Goal: Task Accomplishment & Management: Use online tool/utility

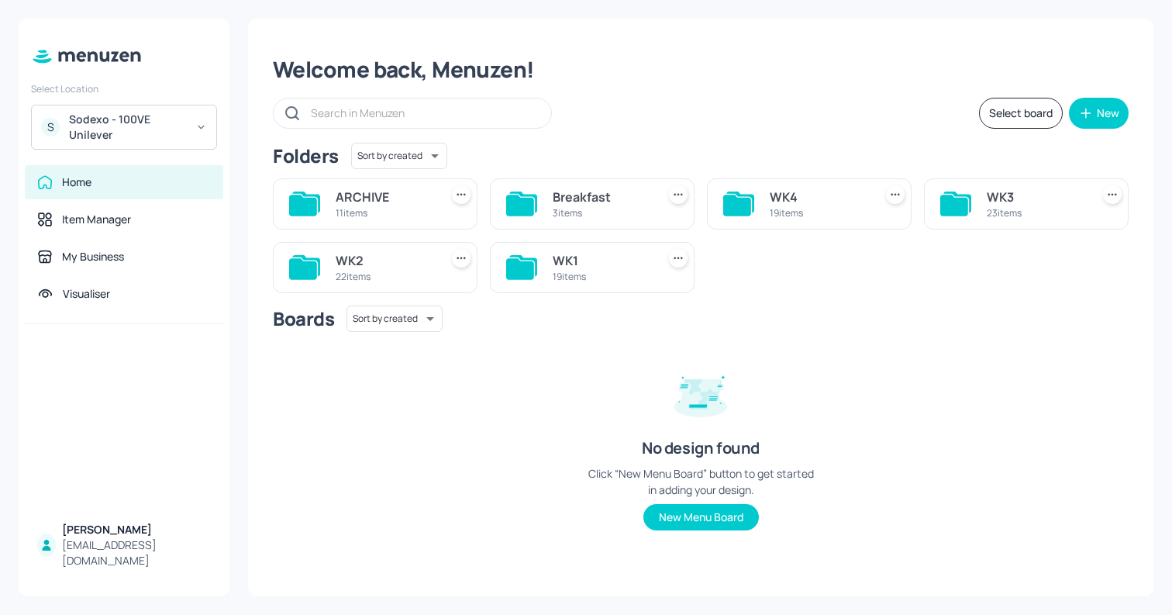
click at [354, 256] on div "WK2" at bounding box center [385, 260] width 98 height 19
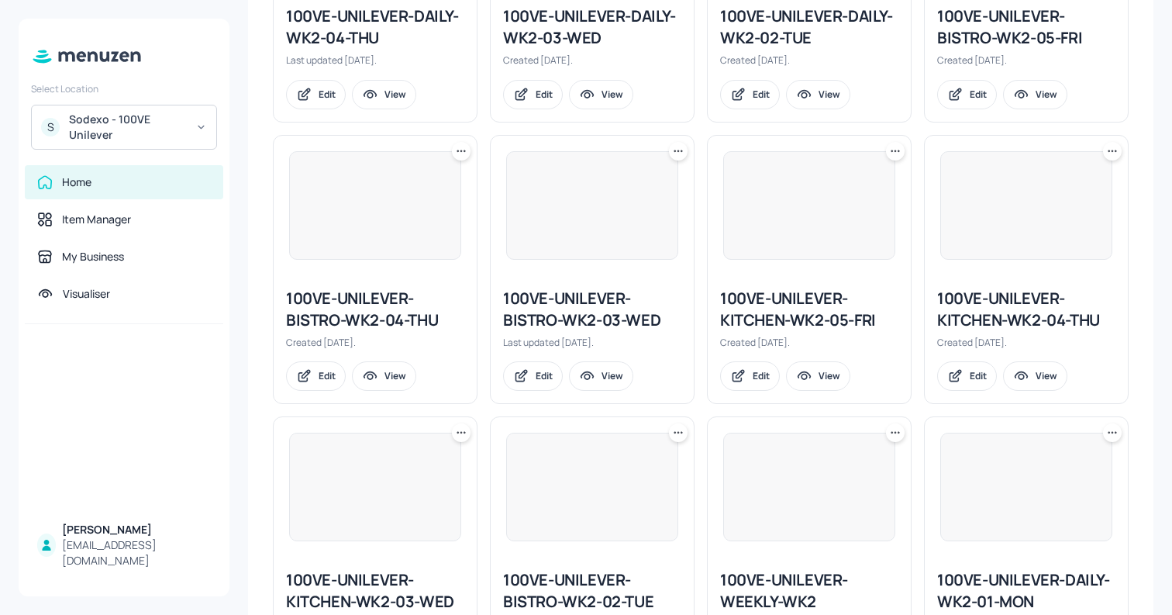
scroll to position [1421, 0]
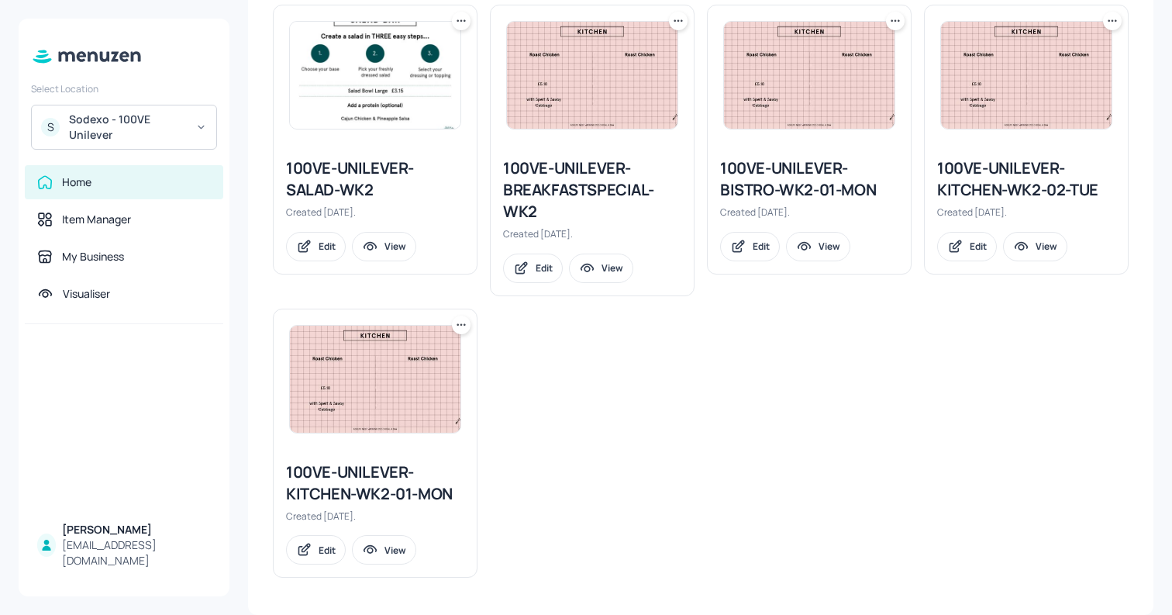
click at [970, 198] on div "100VE-UNILEVER-KITCHEN-WK2-02-TUE" at bounding box center [1026, 178] width 178 height 43
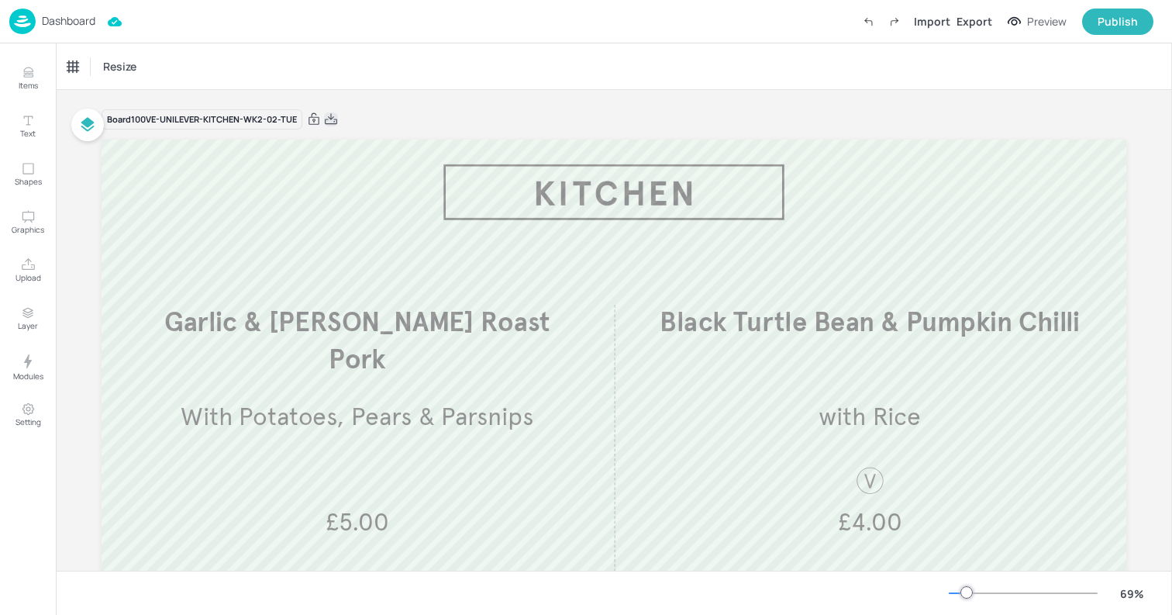
click at [333, 119] on icon at bounding box center [331, 118] width 12 height 11
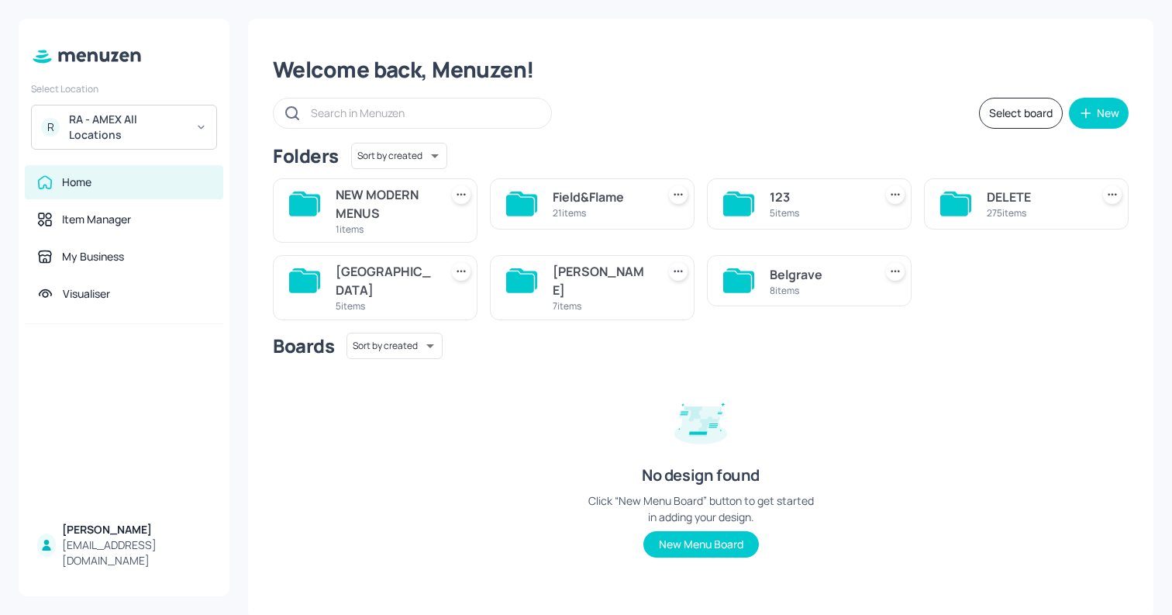
click at [542, 288] on div "John St 7 items" at bounding box center [592, 287] width 205 height 64
click at [566, 299] on div "7 items" at bounding box center [602, 305] width 98 height 13
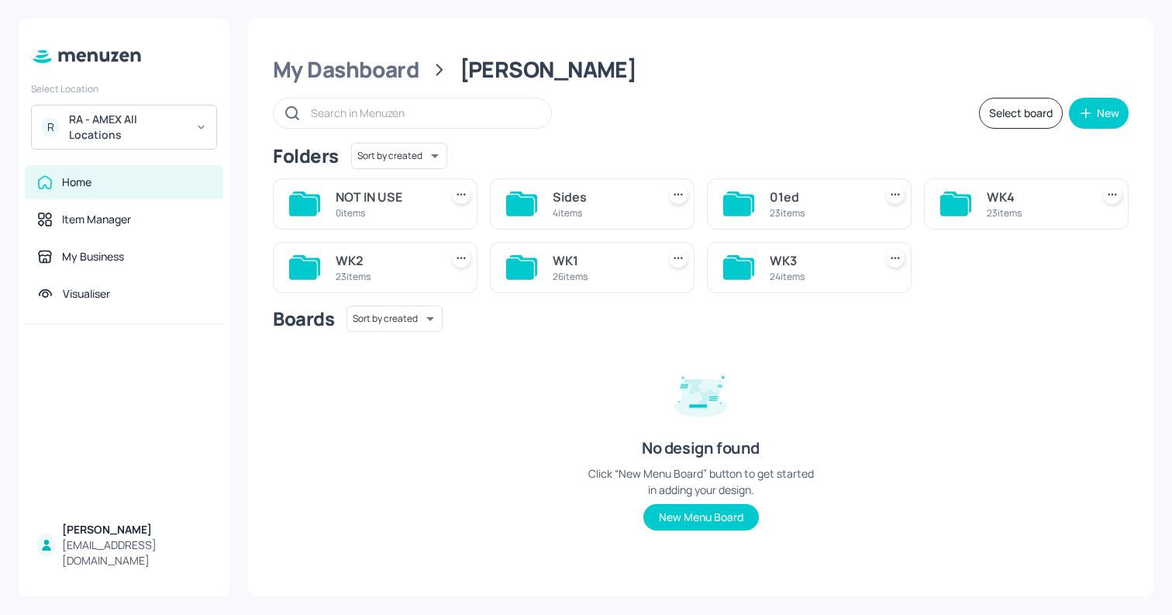
click at [422, 262] on div "WK2" at bounding box center [385, 260] width 98 height 19
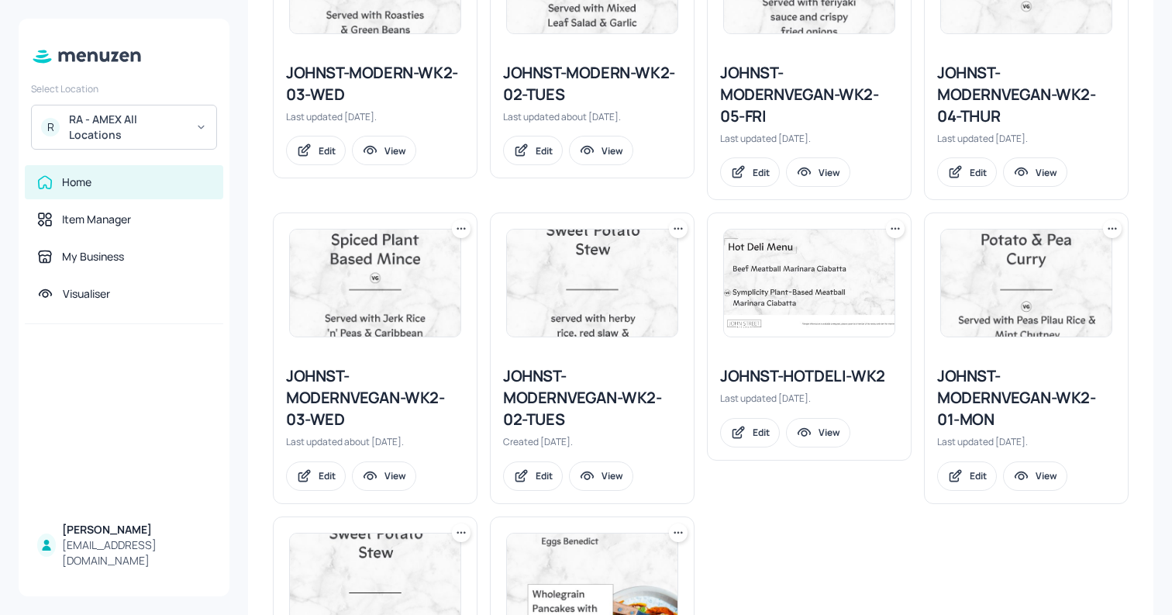
scroll to position [1074, 0]
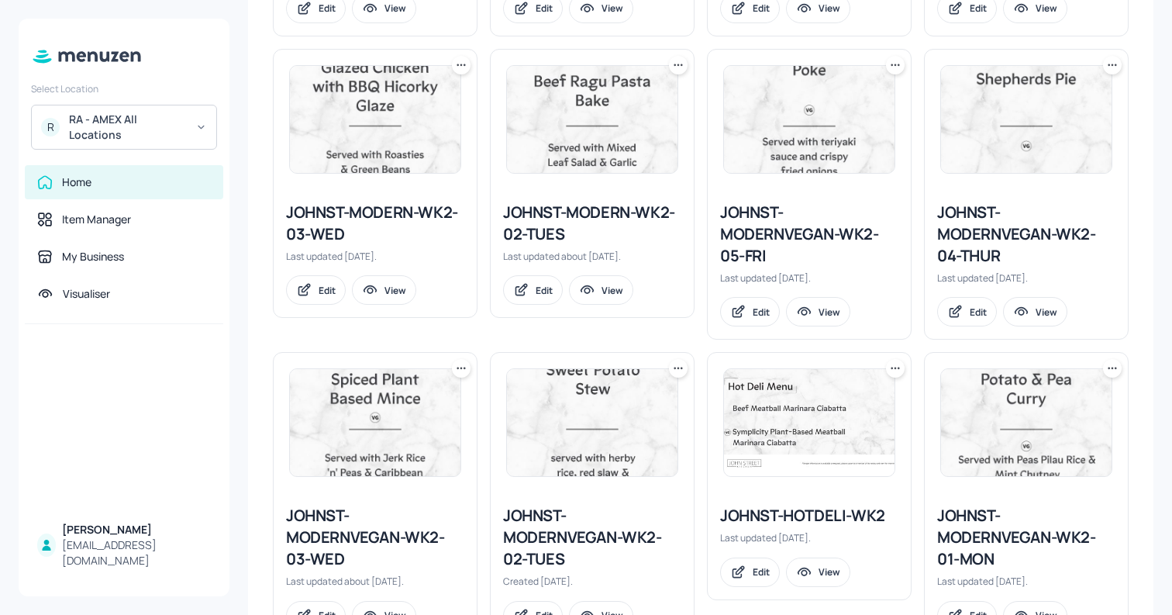
click at [567, 225] on div "JOHNST-MODERN-WK2-02-TUES" at bounding box center [592, 223] width 178 height 43
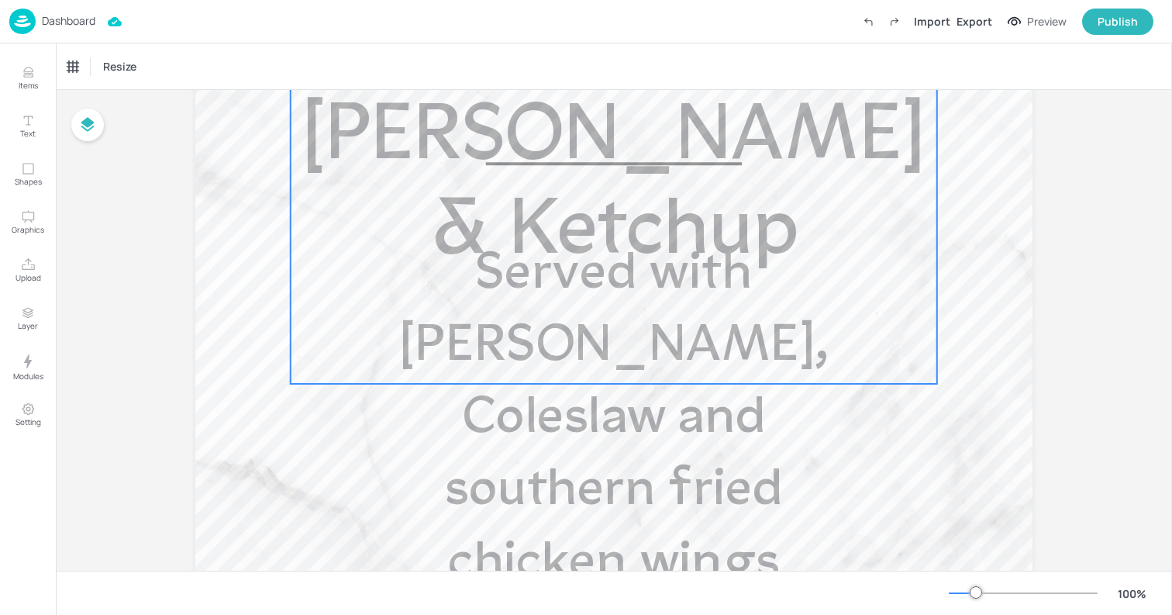
click at [604, 360] on span "Served with Curly Fries, Coleslaw and southern fried chicken wings" at bounding box center [613, 418] width 429 height 341
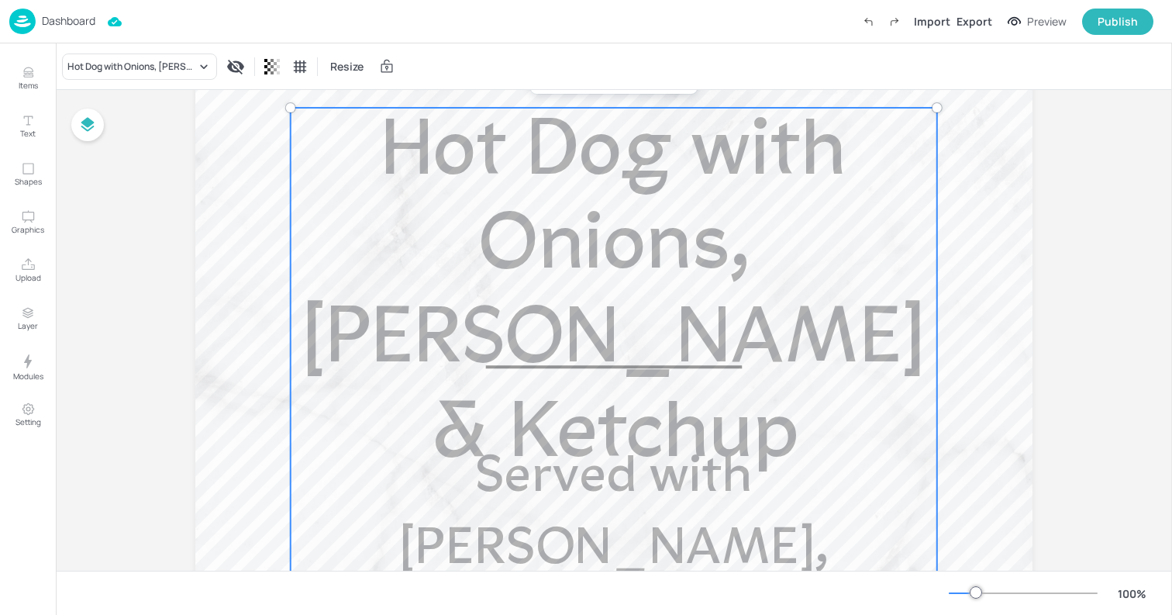
scroll to position [500, 0]
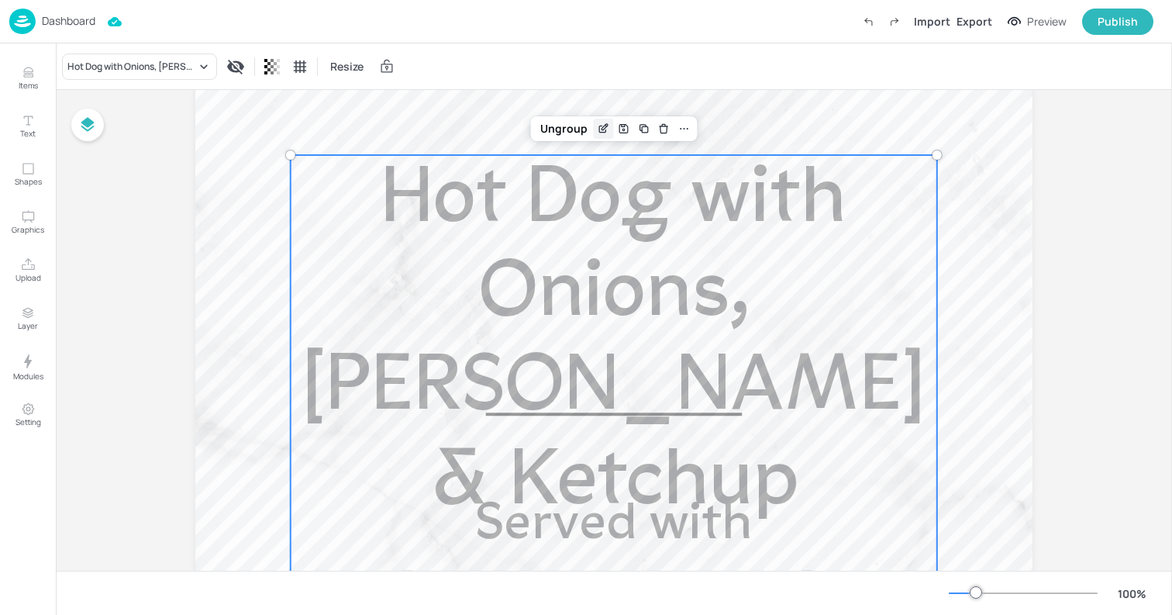
click at [601, 134] on icon "Edit Item" at bounding box center [603, 128] width 13 height 12
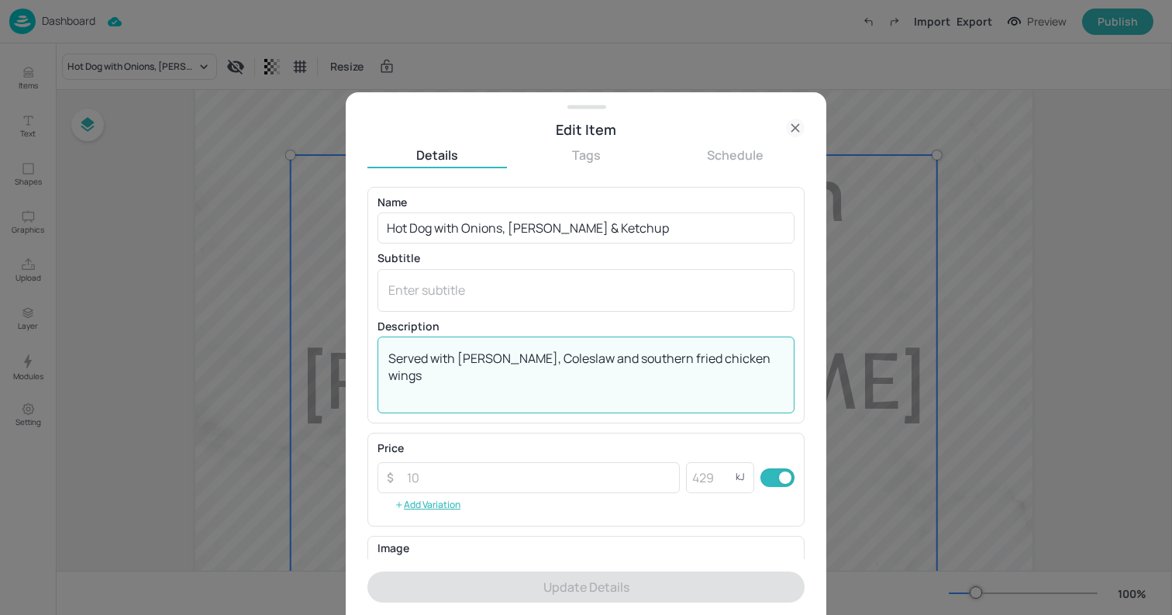
drag, startPoint x: 581, startPoint y: 360, endPoint x: 915, endPoint y: 360, distance: 334.1
click at [915, 360] on div "Edit Item Details Tags Schedule Name Hot Dog with Onions, Mustard & Ketchup ​ S…" at bounding box center [586, 307] width 1172 height 615
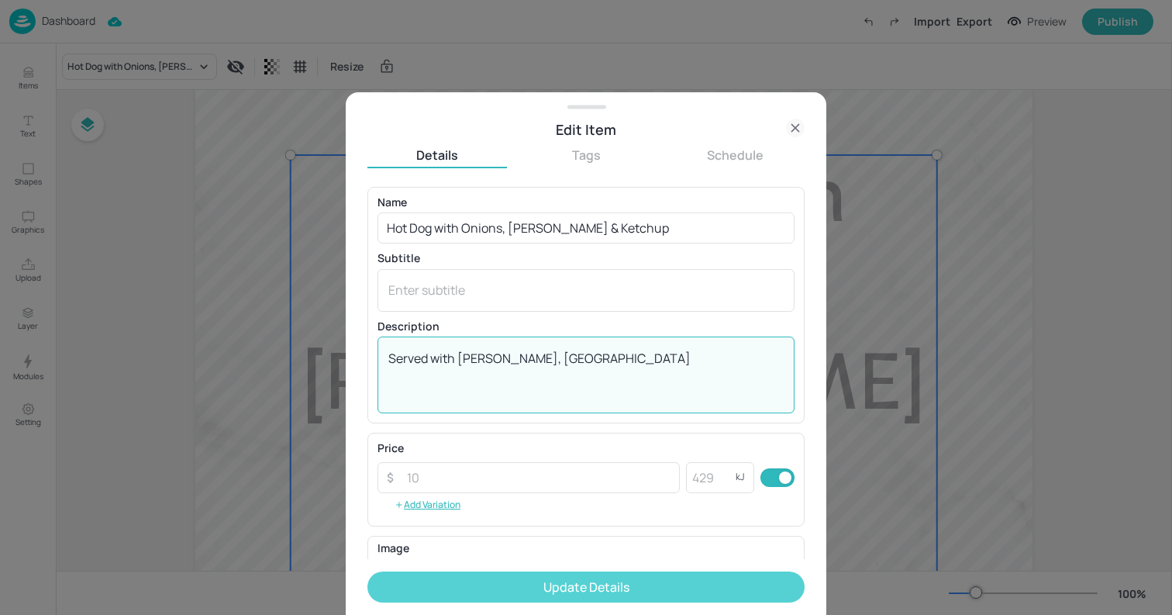
type textarea "Served with Curly Fries, Coleslaw"
click at [584, 590] on button "Update Details" at bounding box center [585, 586] width 437 height 31
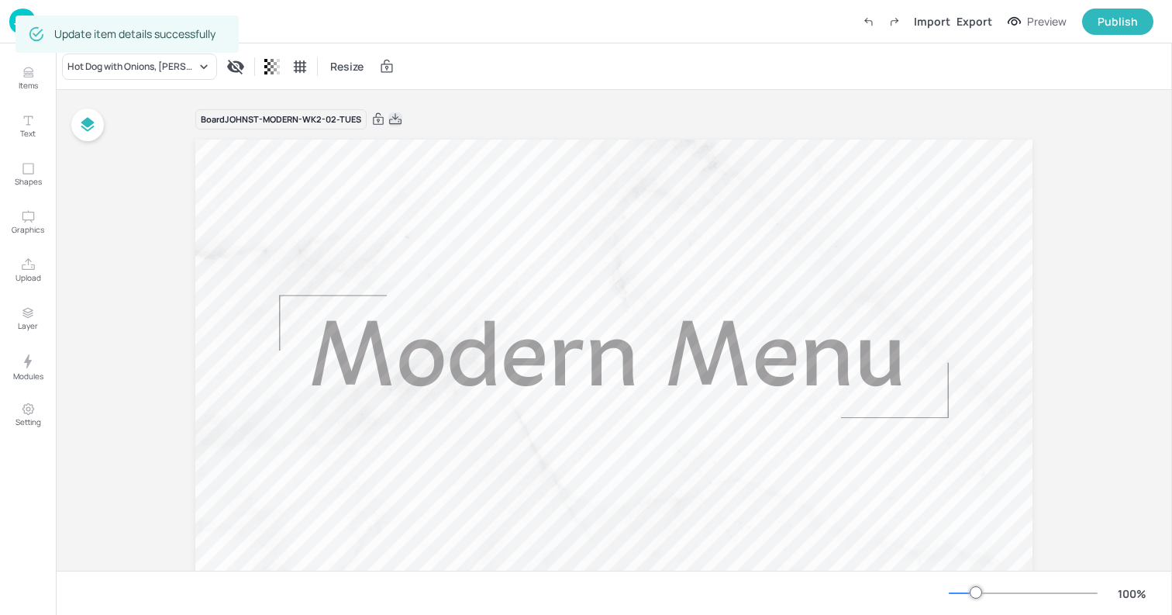
click at [389, 121] on icon at bounding box center [395, 118] width 12 height 11
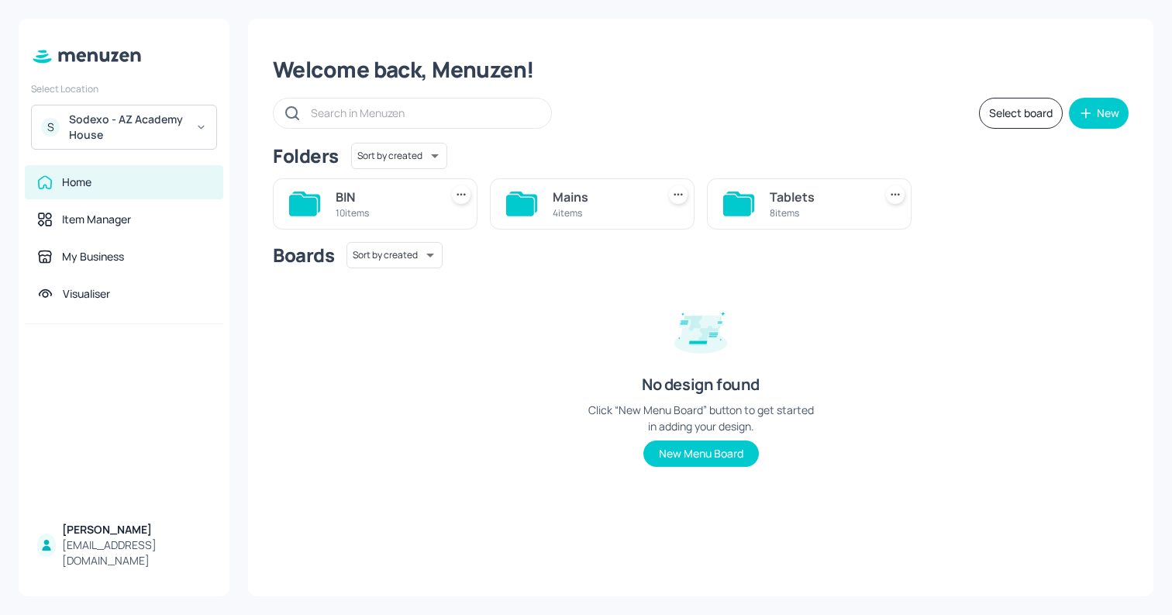
click at [791, 202] on div "Tablets" at bounding box center [819, 197] width 98 height 19
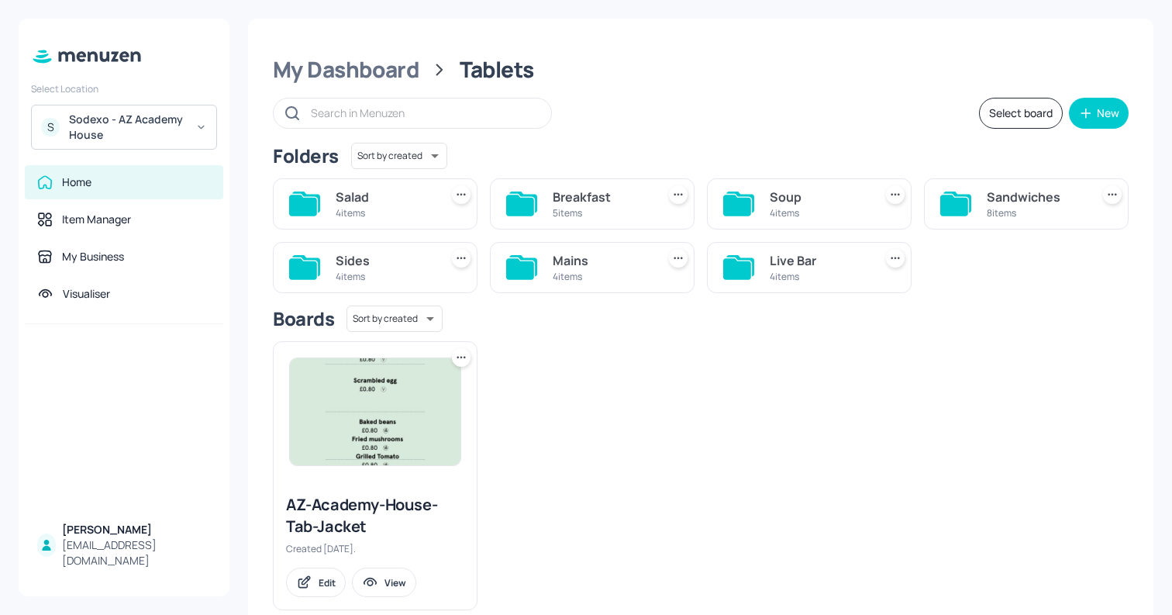
click at [393, 225] on div "Salad 4 items" at bounding box center [375, 203] width 205 height 51
click at [382, 214] on div "4 items" at bounding box center [385, 212] width 98 height 13
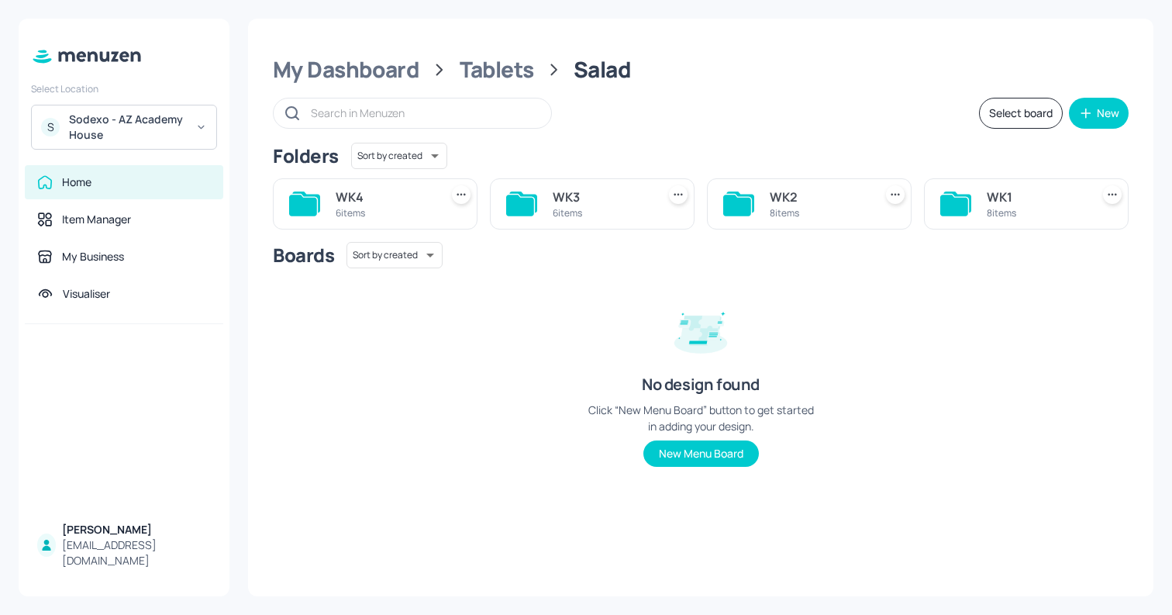
click at [768, 197] on div "WK2 8 items" at bounding box center [809, 203] width 205 height 51
click at [793, 201] on div "WK2" at bounding box center [819, 197] width 98 height 19
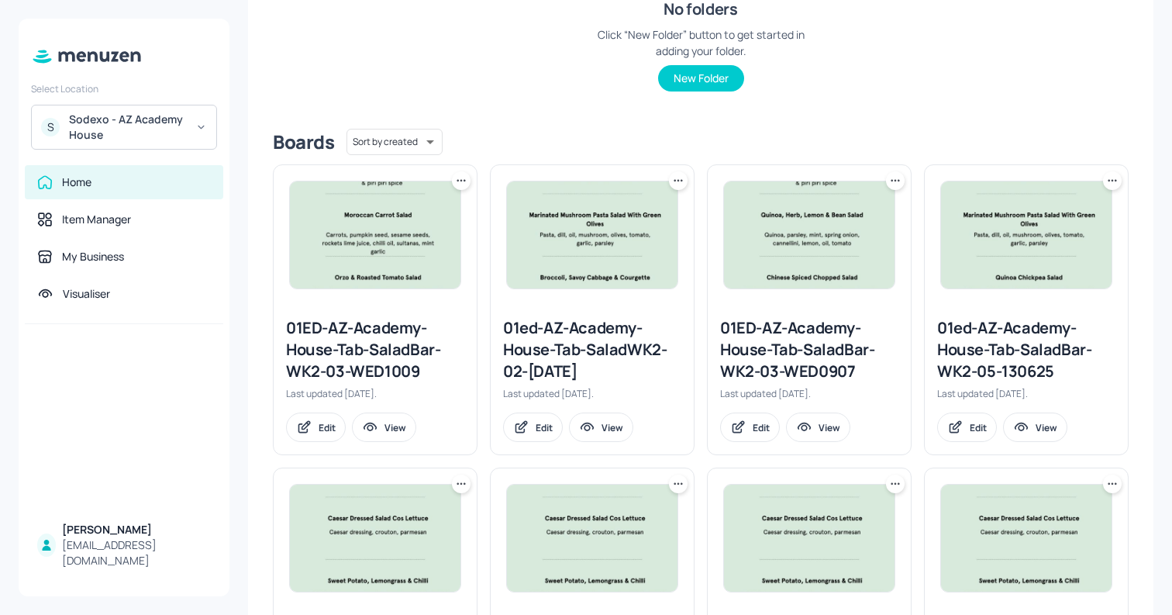
scroll to position [457, 0]
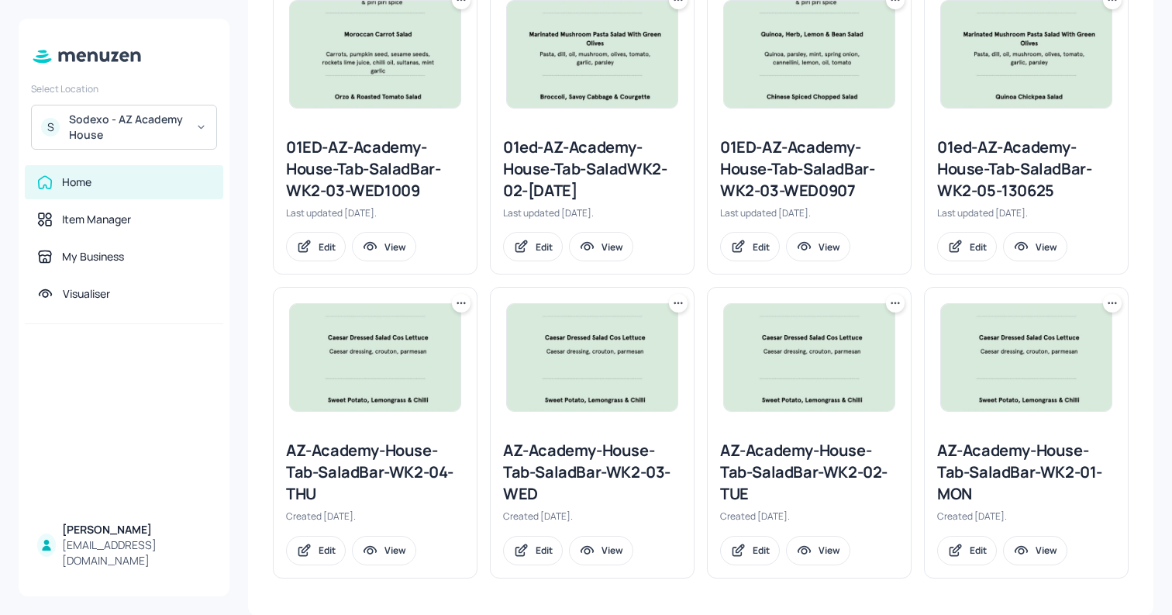
click at [747, 461] on div "AZ-Academy-House-Tab-SaladBar-WK2-02-TUE" at bounding box center [809, 472] width 178 height 65
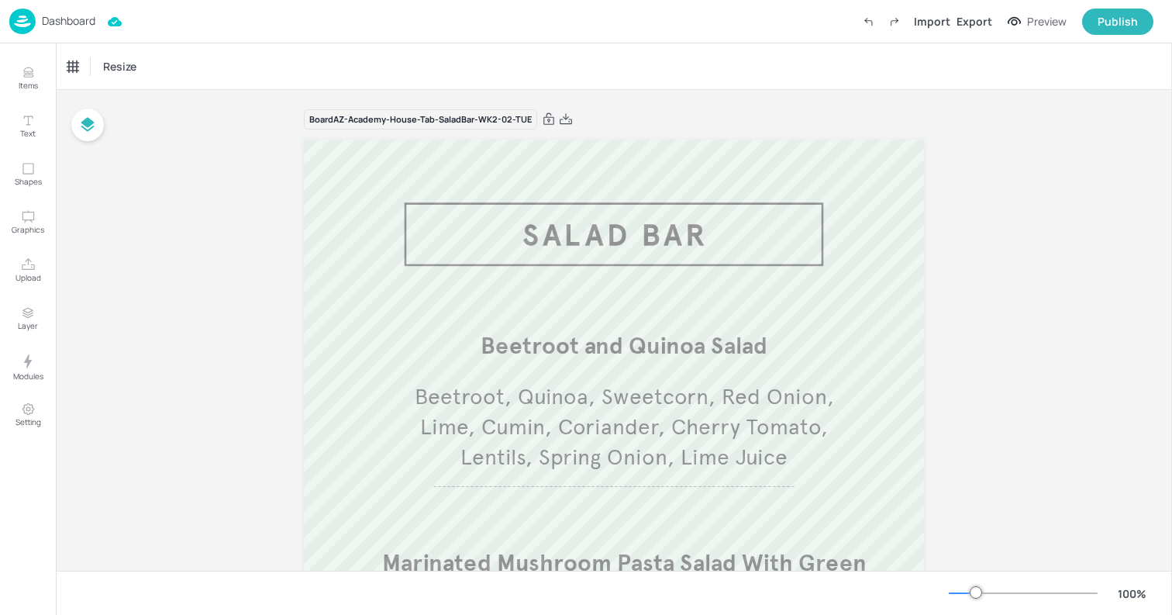
click at [47, 33] on div "Dashboard" at bounding box center [52, 22] width 86 height 26
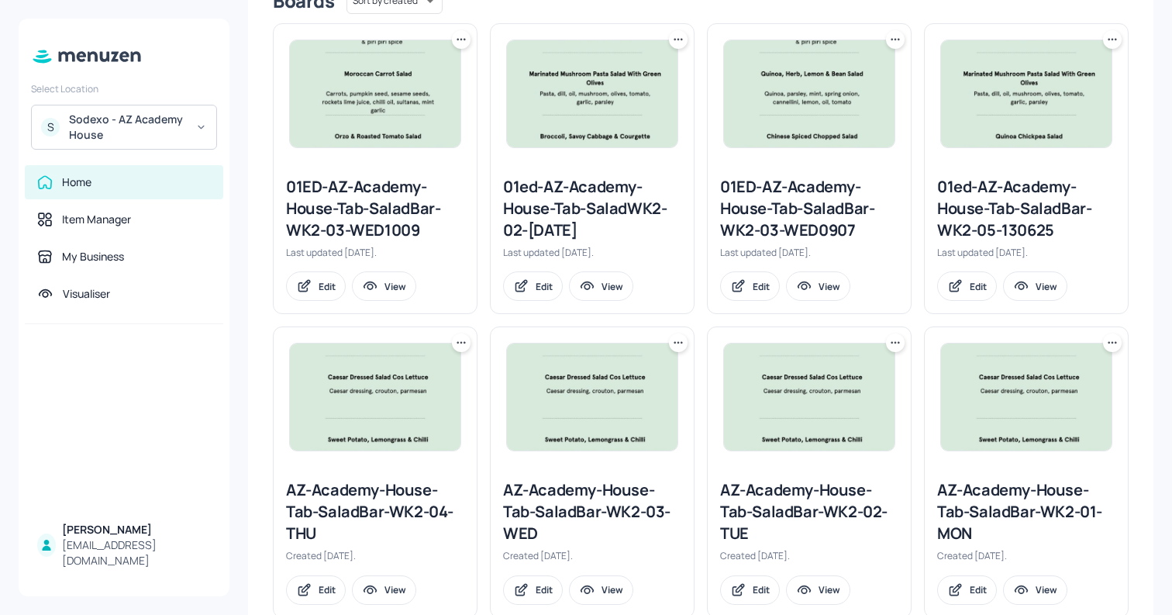
scroll to position [426, 0]
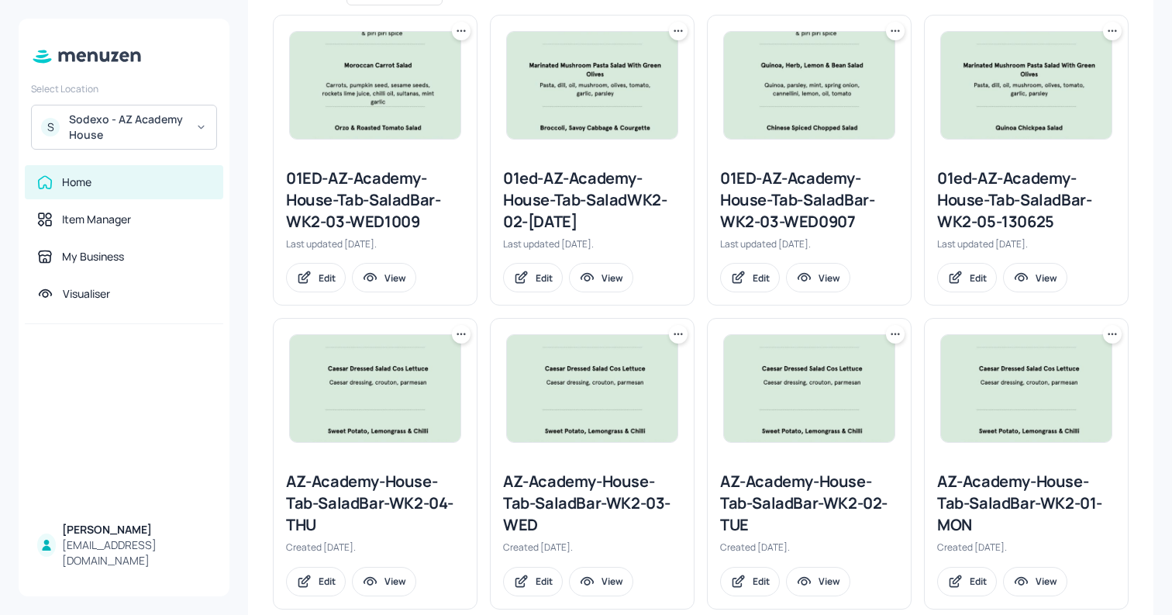
click at [891, 336] on icon at bounding box center [896, 334] width 16 height 16
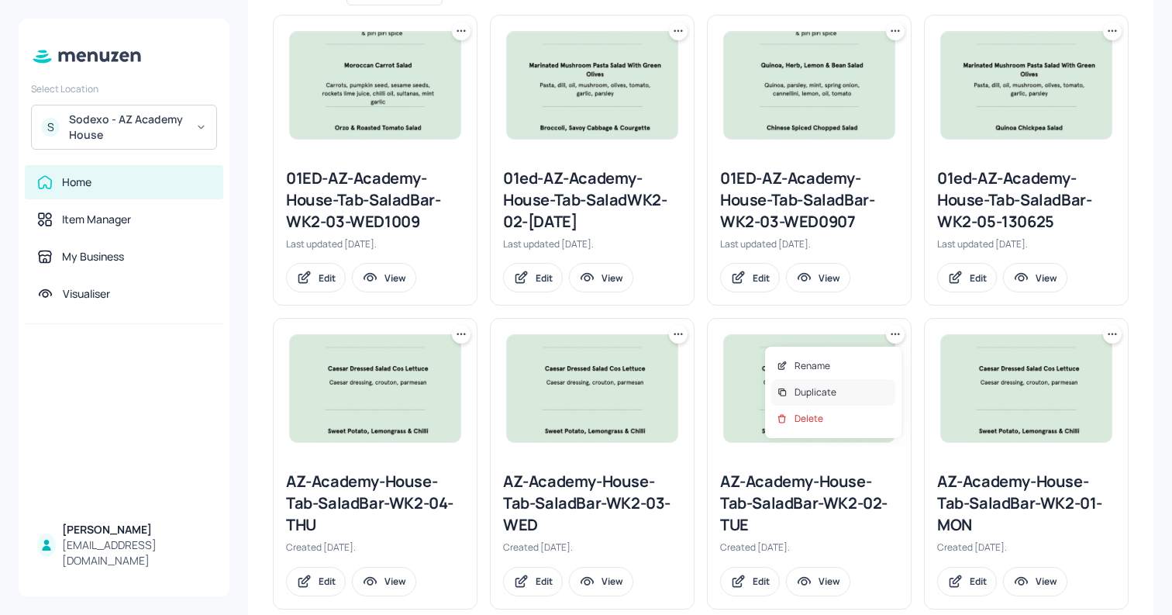
click at [845, 386] on div "Duplicate" at bounding box center [833, 392] width 124 height 26
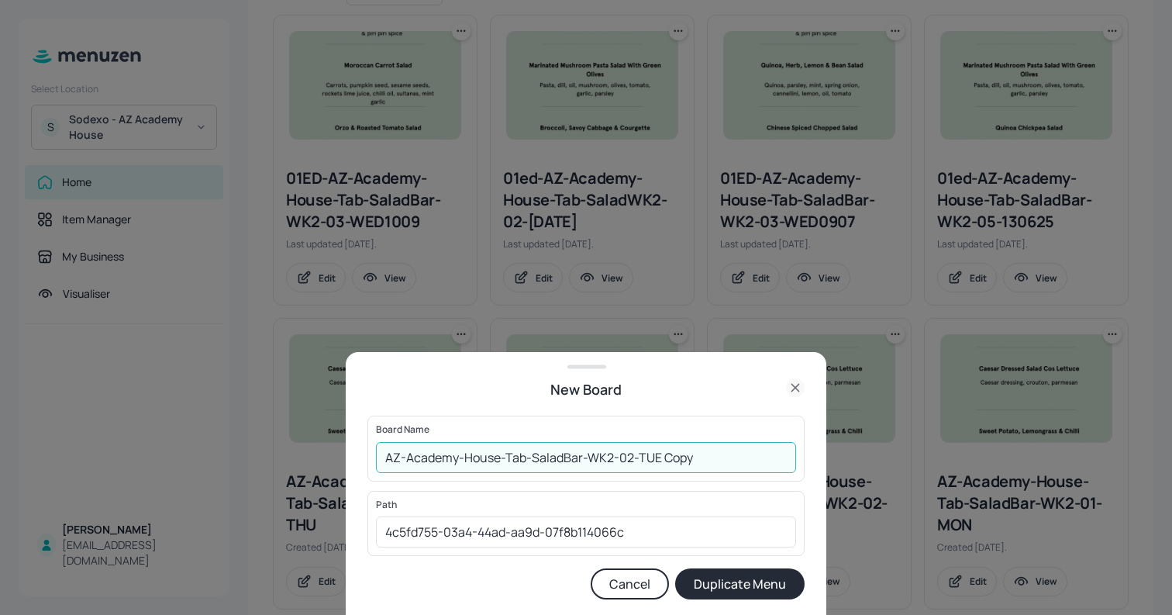
click at [388, 460] on input "AZ-Academy-House-Tab-SaladBar-WK2-02-TUE Copy" at bounding box center [586, 457] width 420 height 31
drag, startPoint x: 696, startPoint y: 458, endPoint x: 748, endPoint y: 458, distance: 51.9
click at [743, 458] on input "01ed-AZ-Academy-House-Tab-SaladBar-WK2-02-TUE Copy" at bounding box center [586, 457] width 420 height 31
type input "01ed-AZ-Academy-House-Tab-SaladBar-WK2-02-TUE 0710"
click at [675, 568] on button "Duplicate Menu" at bounding box center [739, 583] width 129 height 31
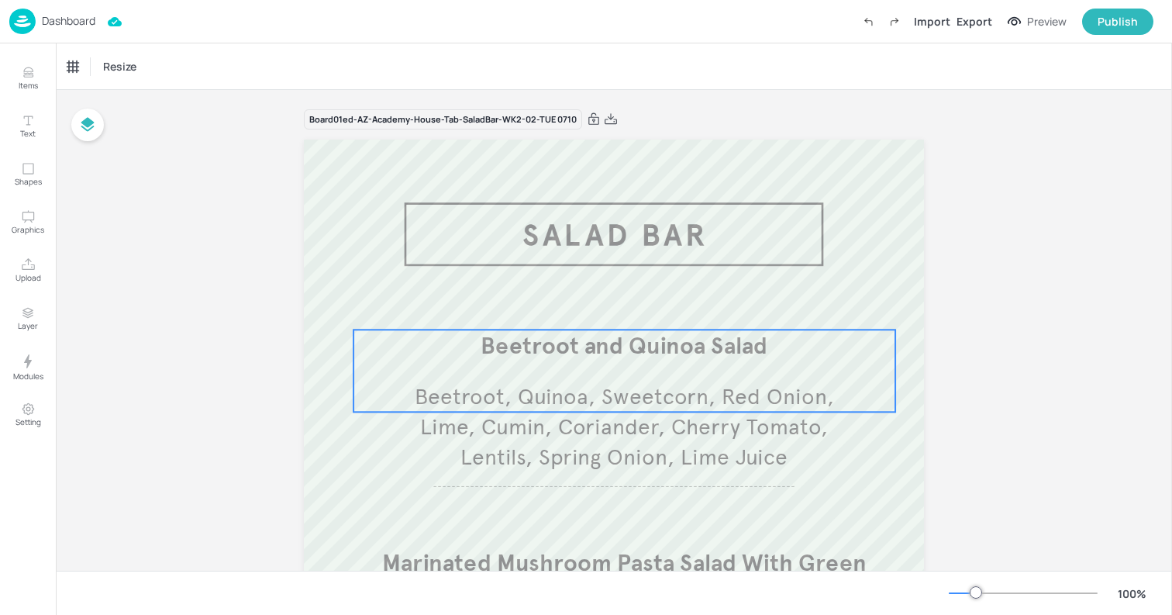
click at [587, 378] on div "Beetroot and Quinoa Salad Beetroot, Quinoa, Sweetcorn, Red Onion, Lime, Cumin, …" at bounding box center [624, 370] width 542 height 82
click at [118, 61] on div "Beetroot and Quinoa Salad" at bounding box center [125, 67] width 116 height 14
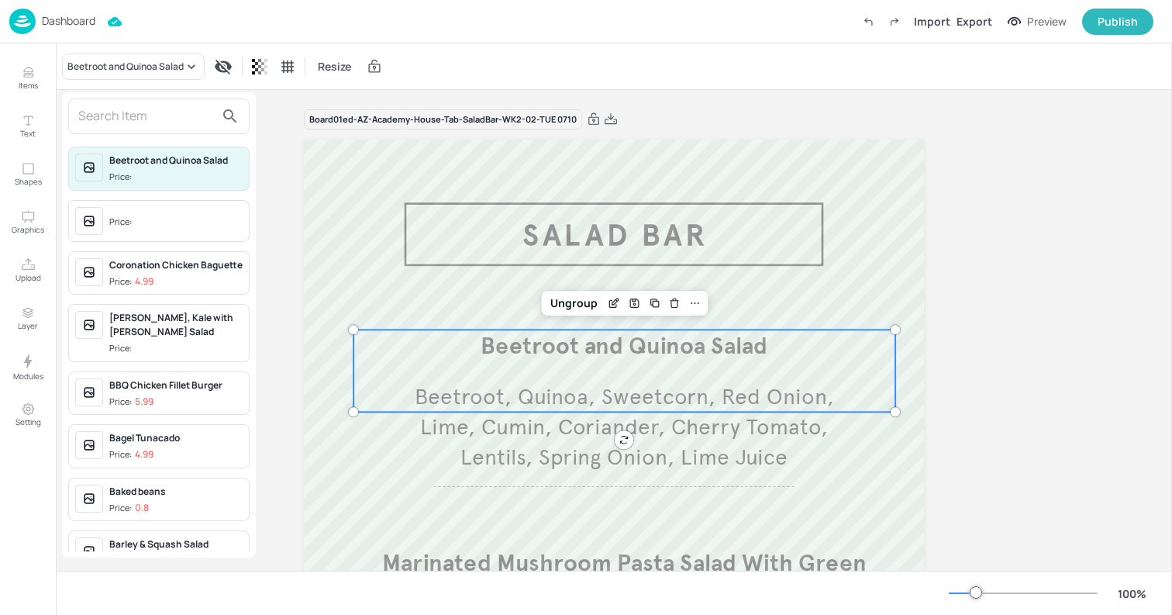
click at [111, 112] on input "text" at bounding box center [146, 116] width 136 height 25
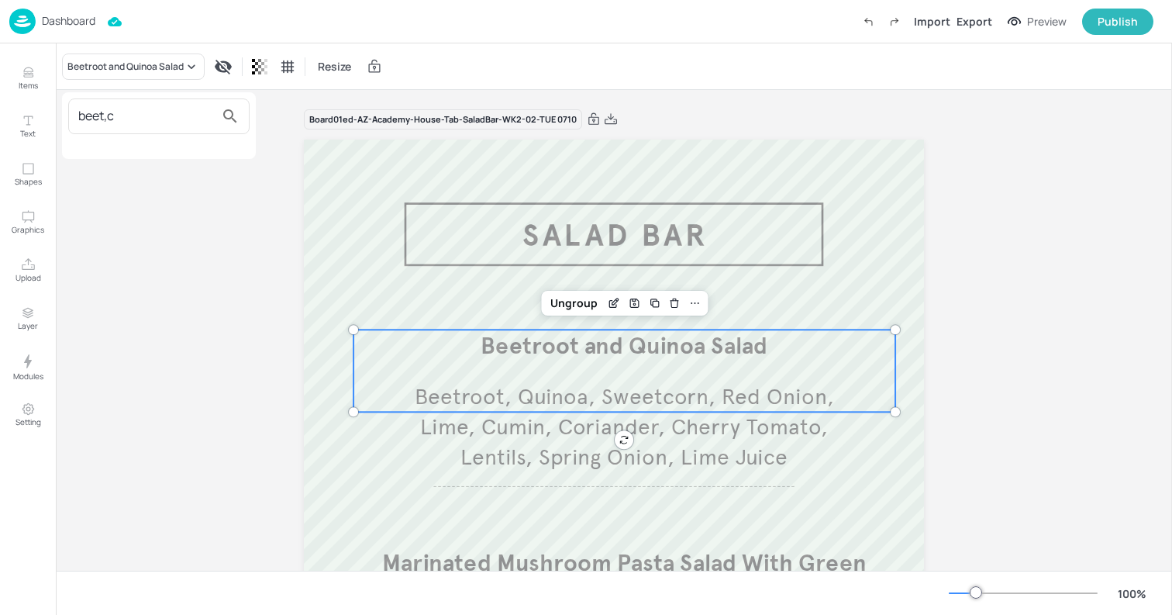
type input "beet,c"
click at [29, 81] on div at bounding box center [586, 307] width 1172 height 615
click at [13, 82] on button "Items" at bounding box center [27, 78] width 45 height 45
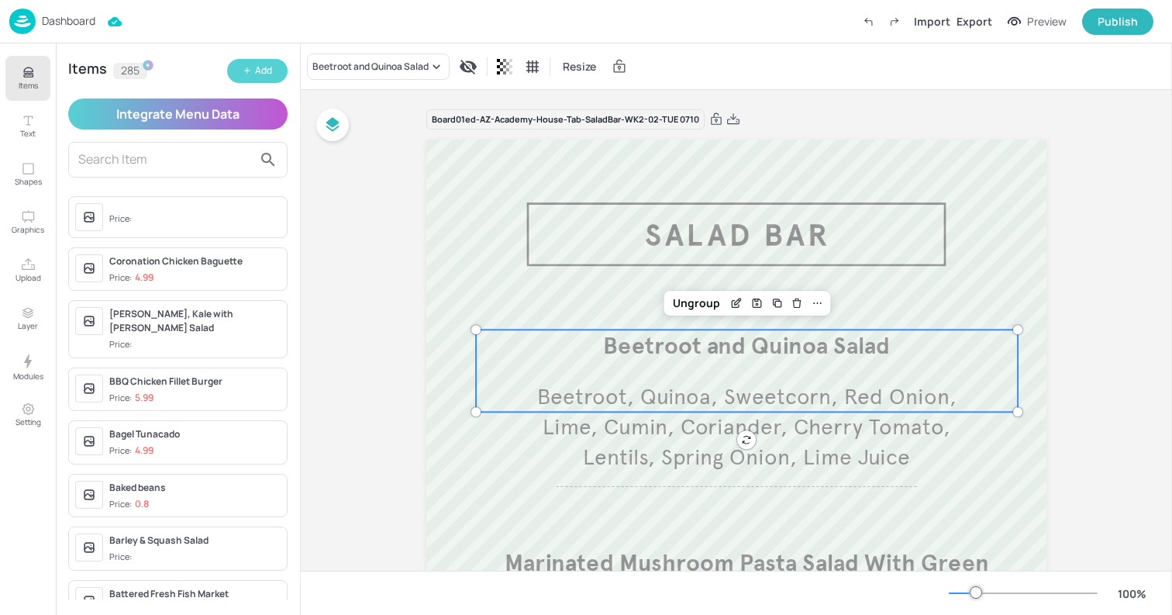
click at [241, 76] on button "Add" at bounding box center [257, 71] width 60 height 24
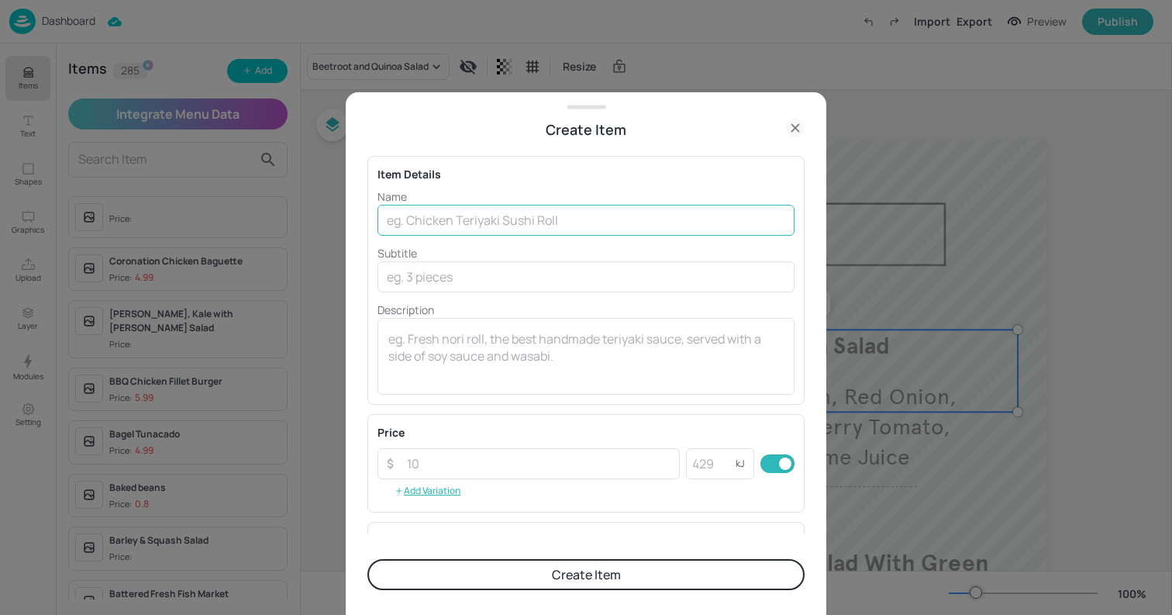
click at [588, 212] on input "text" at bounding box center [585, 220] width 417 height 31
paste input "Beet, Carrot & Pomegranate – Beetroot, Carrot, Pomegranate & Pistachio W/ Balsa…"
drag, startPoint x: 412, startPoint y: 219, endPoint x: 1124, endPoint y: 194, distance: 712.0
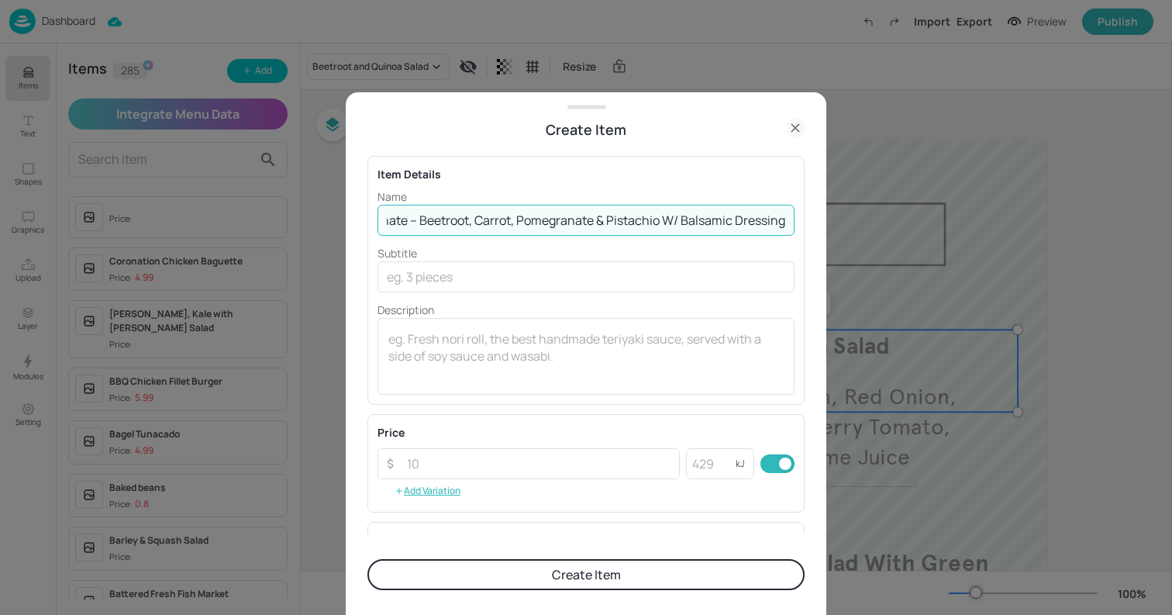
click at [1124, 194] on div "Create Item Item Details Name Beet, Carrot & Pomegranate – Beetroot, Carrot, Po…" at bounding box center [586, 307] width 1172 height 615
click at [782, 224] on input "Beet, Carrot & Pomegranate – Beetroot, Carrot, Pomegranate & Pistachio W/ Balsa…" at bounding box center [585, 220] width 417 height 31
click at [576, 232] on input "Beet, Carrot & Pomegranate – Beetroot, Carrot, Pomegranate & Pistachio W/ Balsa…" at bounding box center [585, 220] width 417 height 31
drag, startPoint x: 414, startPoint y: 222, endPoint x: 837, endPoint y: 222, distance: 423.2
click at [837, 222] on div "Create Item Item Details Name Beet, Carrot & Pomegranate – Beetroot, Carrot, Po…" at bounding box center [586, 307] width 1172 height 615
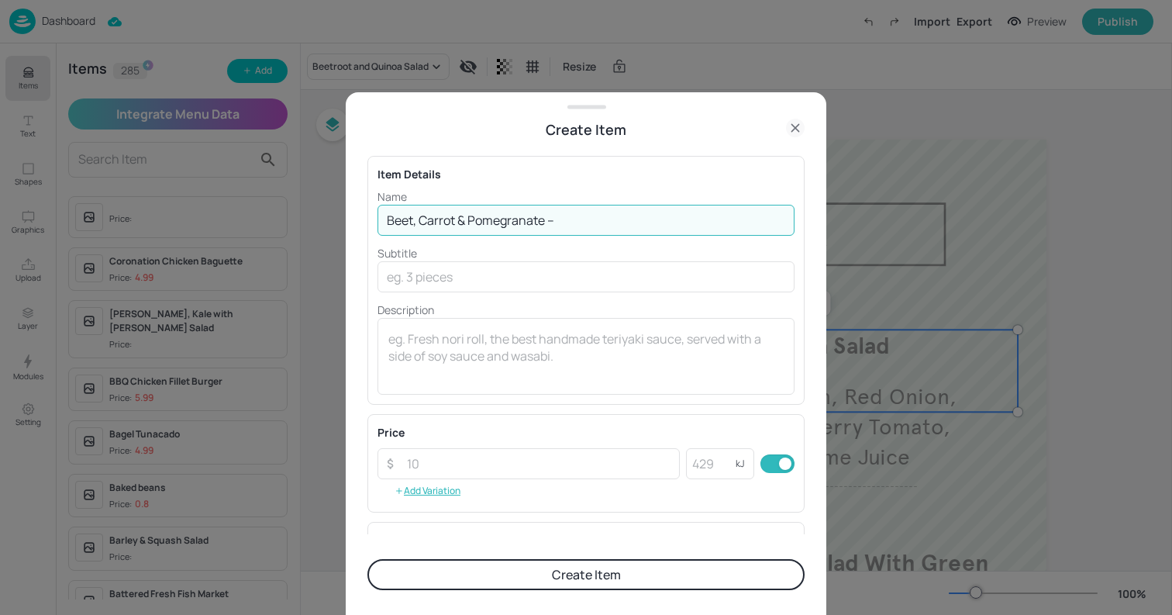
scroll to position [0, 0]
type input "Beet, Carrot & Pomegranate"
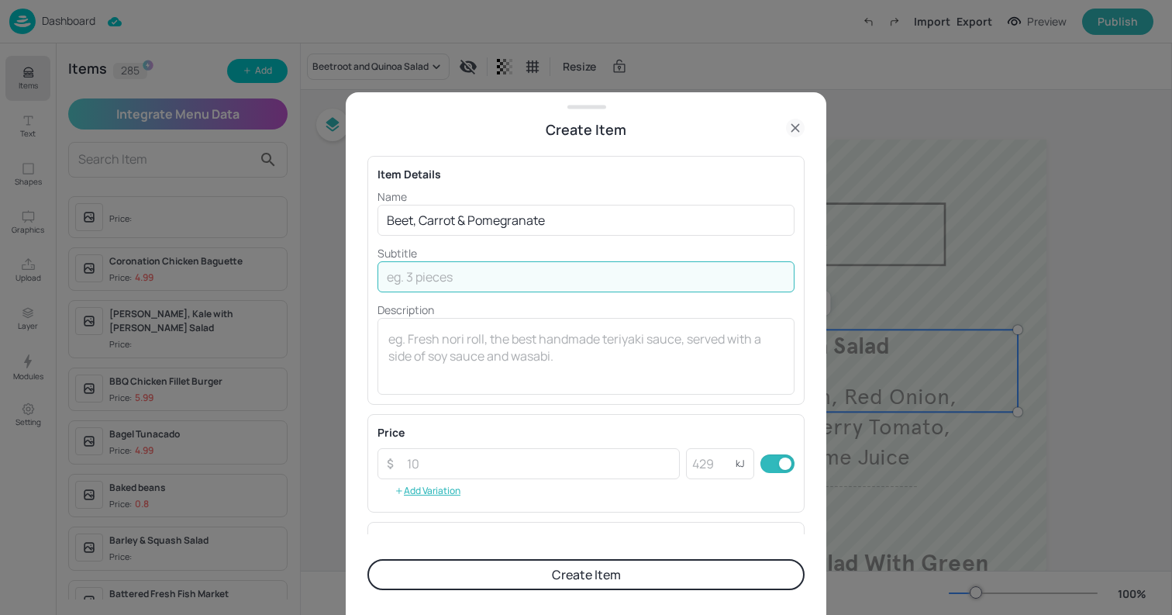
paste input "Beetroot, Carrot, Pomegranate & Pistachio W/ Balsamic Dressing"
type input "Beetroot, Carrot, Pomegranate & Pistachio W/ Balsamic Dressing"
click at [533, 595] on form "Item Details Name Beet, Carrot & Pomegranate ​ Subtitle Beetroot, Carrot, Pomeg…" at bounding box center [585, 377] width 437 height 474
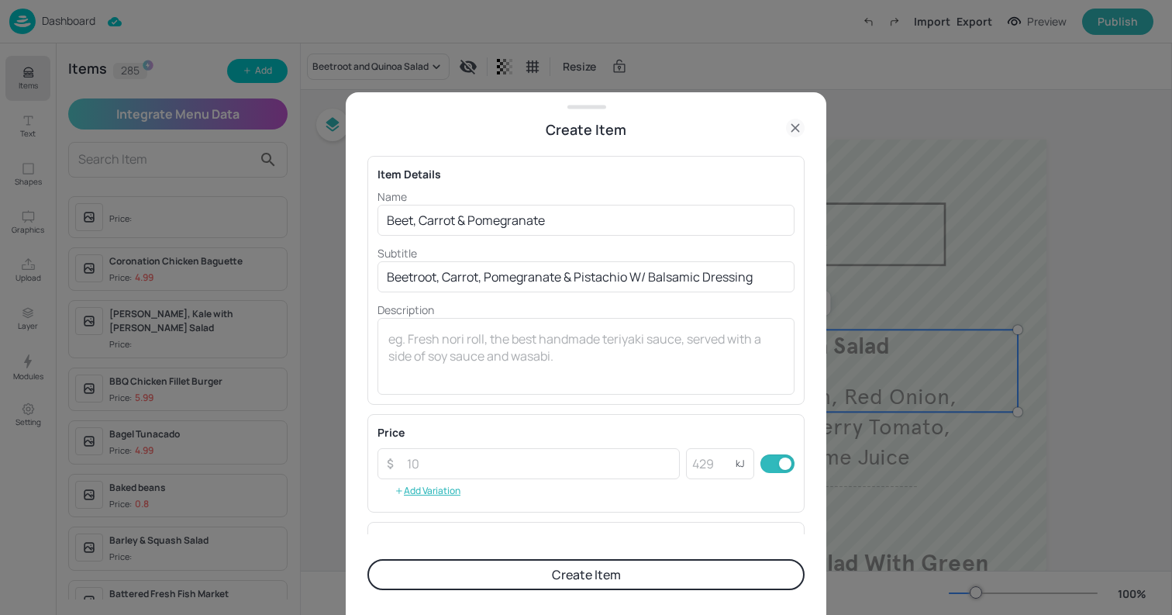
click at [512, 575] on button "Create Item" at bounding box center [585, 574] width 437 height 31
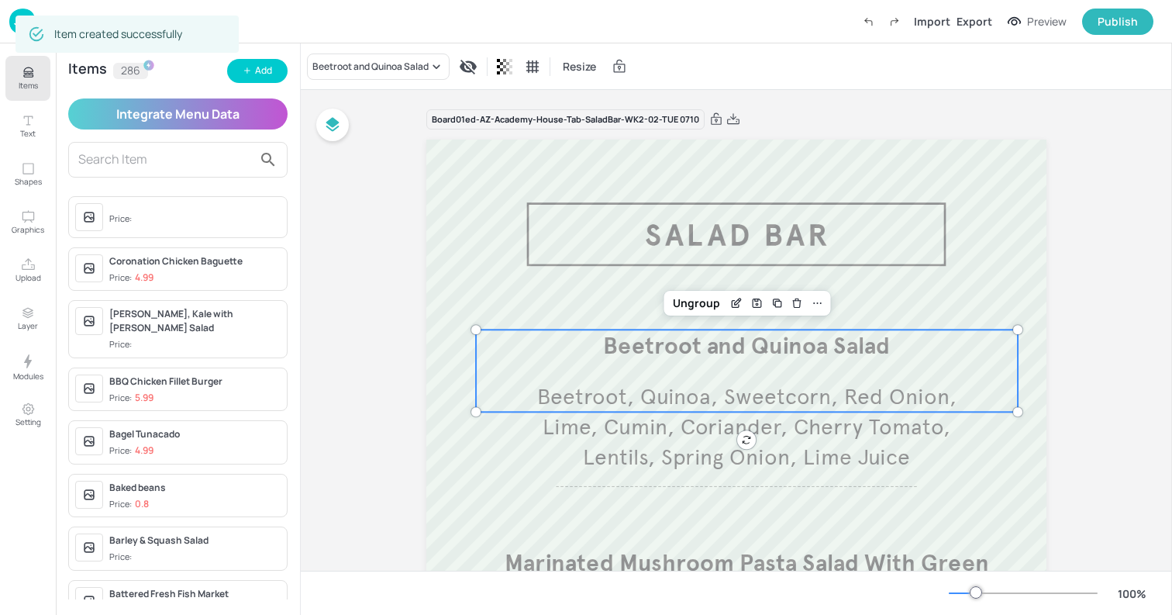
click at [388, 84] on div "Beetroot and Quinoa Salad Resize" at bounding box center [736, 66] width 871 height 46
click at [363, 71] on div "Beetroot and Quinoa Salad" at bounding box center [370, 67] width 116 height 14
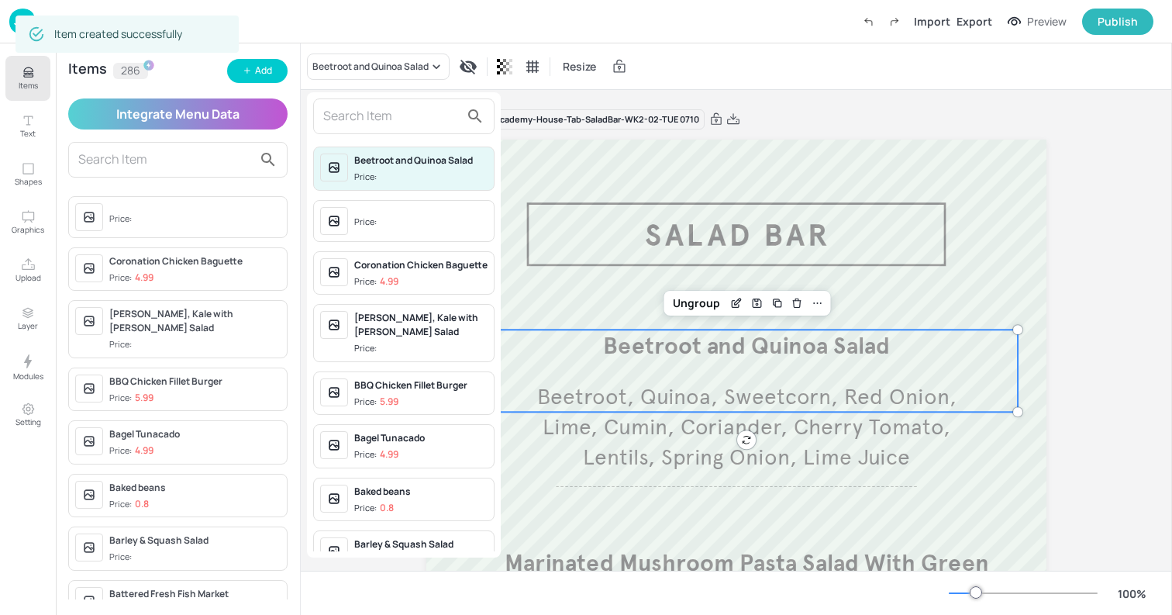
click at [369, 109] on input "text" at bounding box center [391, 116] width 136 height 25
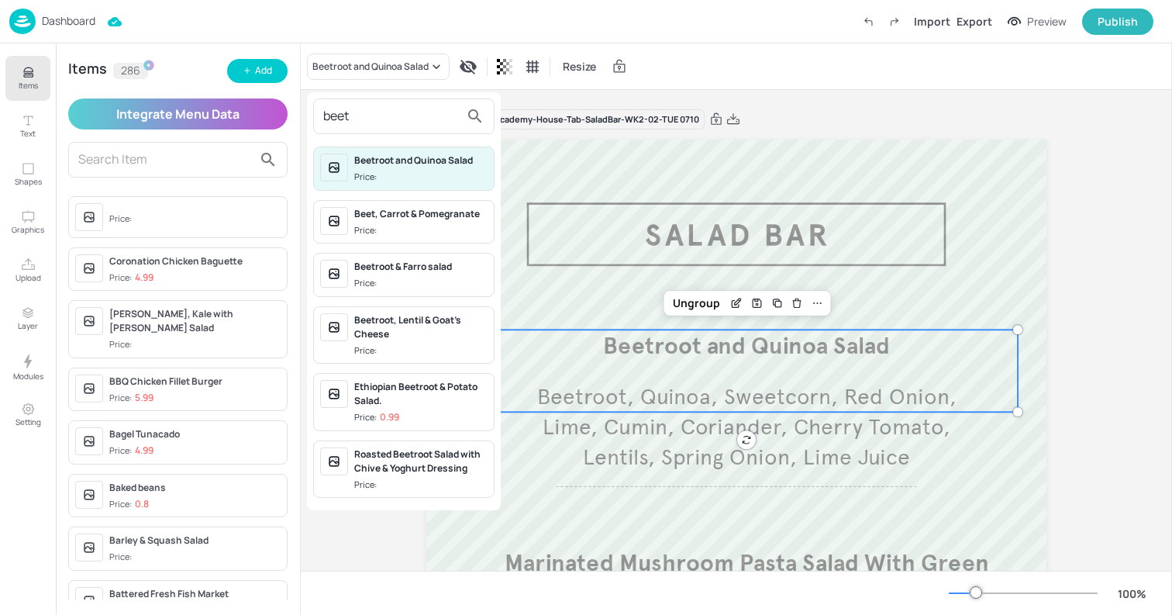
type input "beet"
click at [385, 222] on div "Beet, Carrot & Pomegranate Price:" at bounding box center [420, 222] width 133 height 30
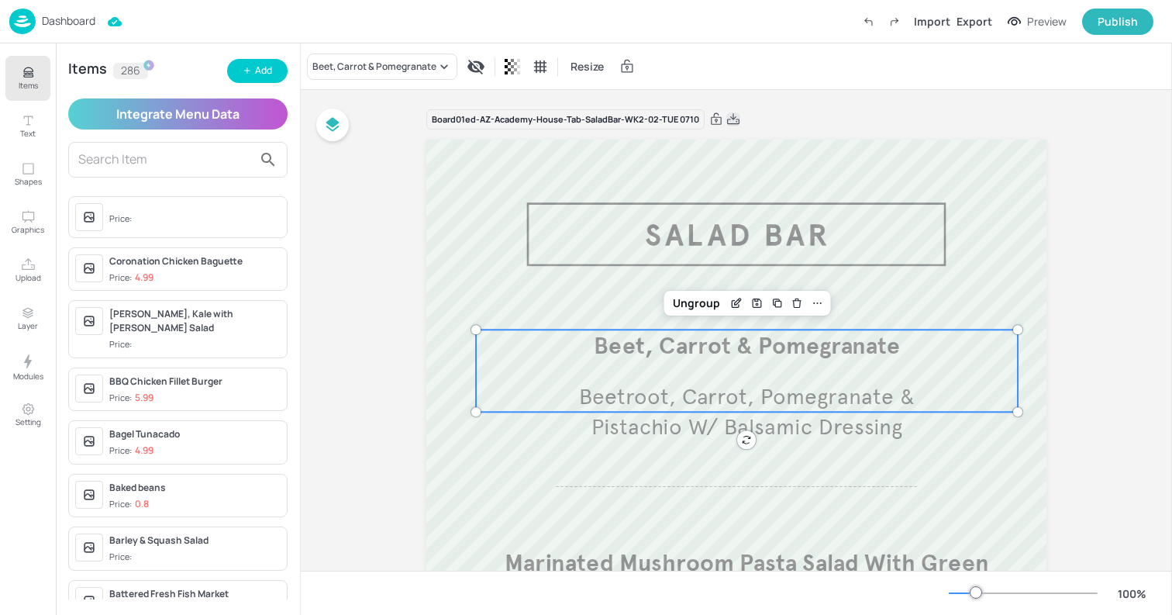
click at [727, 118] on icon at bounding box center [733, 120] width 14 height 16
